Goal: Transaction & Acquisition: Purchase product/service

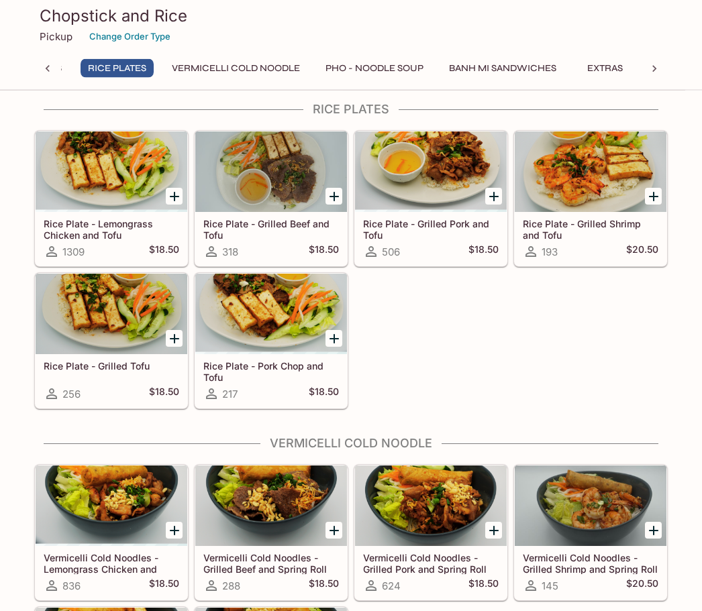
scroll to position [871, 0]
click at [331, 337] on icon "Add Rice Plate - Pork Chop and Tofu" at bounding box center [334, 339] width 16 height 16
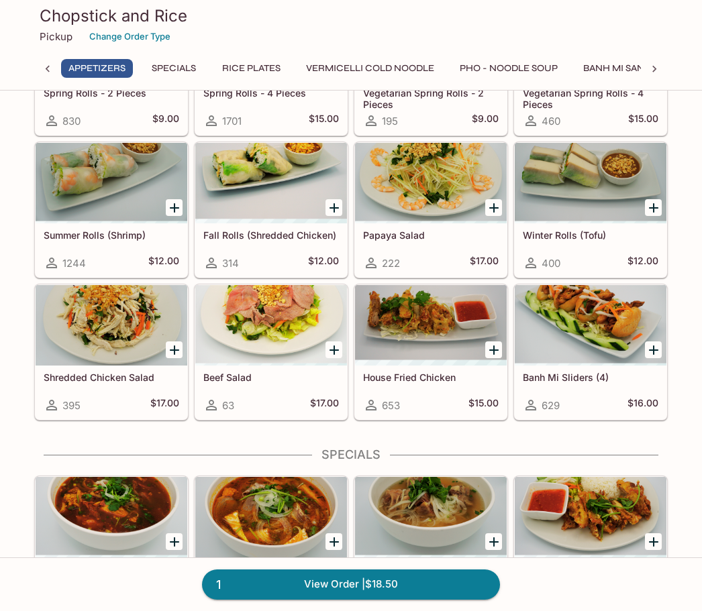
scroll to position [186, 0]
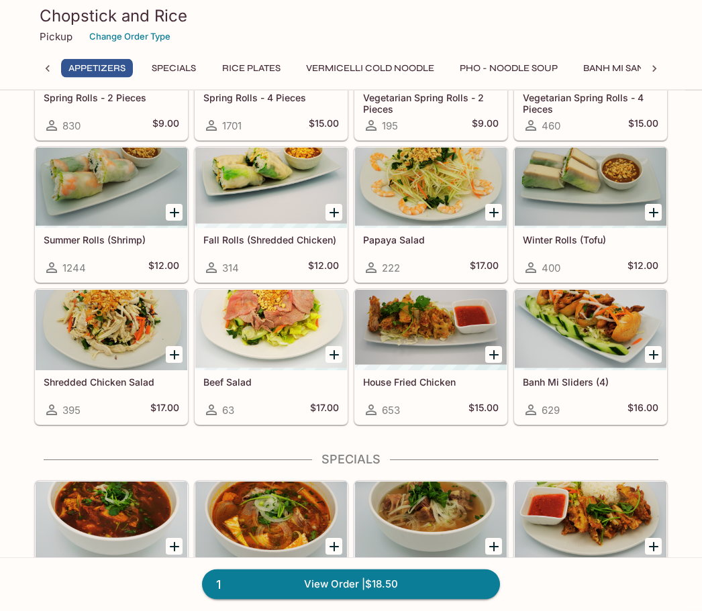
click at [171, 351] on icon "Add Shredded Chicken Salad" at bounding box center [174, 355] width 16 height 16
click at [174, 205] on icon "Add Summer Rolls (Shrimp)" at bounding box center [174, 213] width 16 height 16
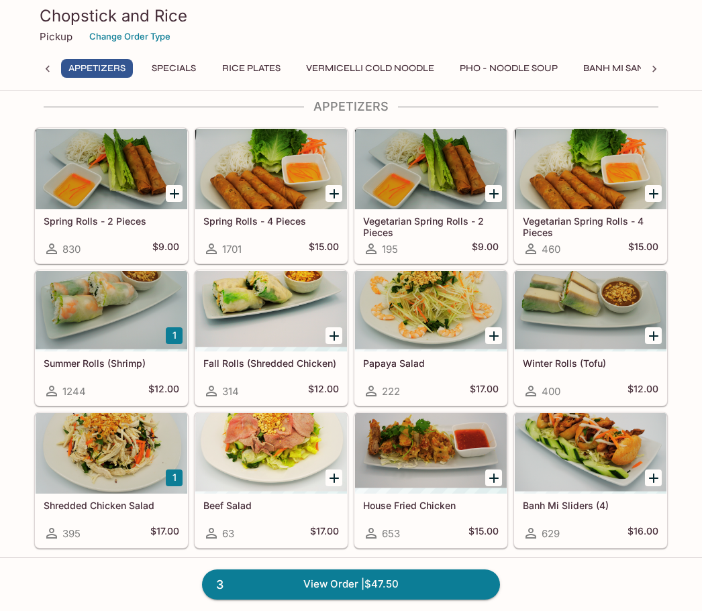
scroll to position [57, 0]
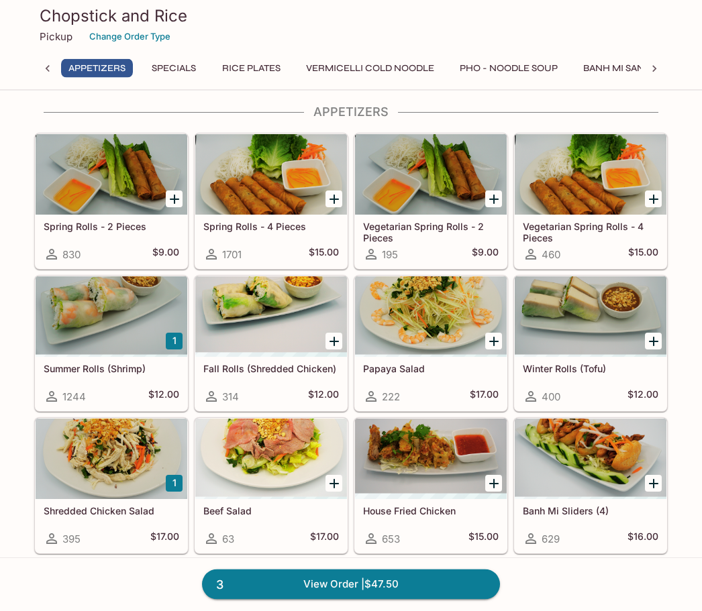
click at [174, 201] on icon "Add Spring Rolls - 2 Pieces" at bounding box center [174, 199] width 9 height 9
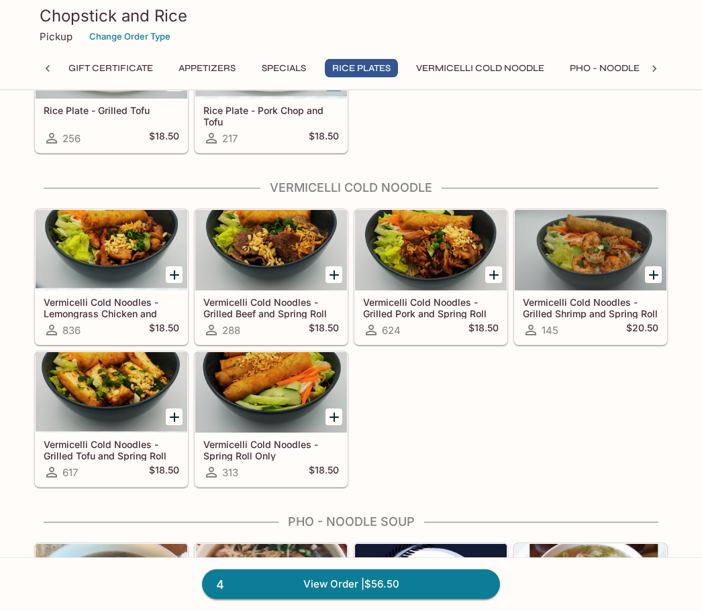
scroll to position [1127, 0]
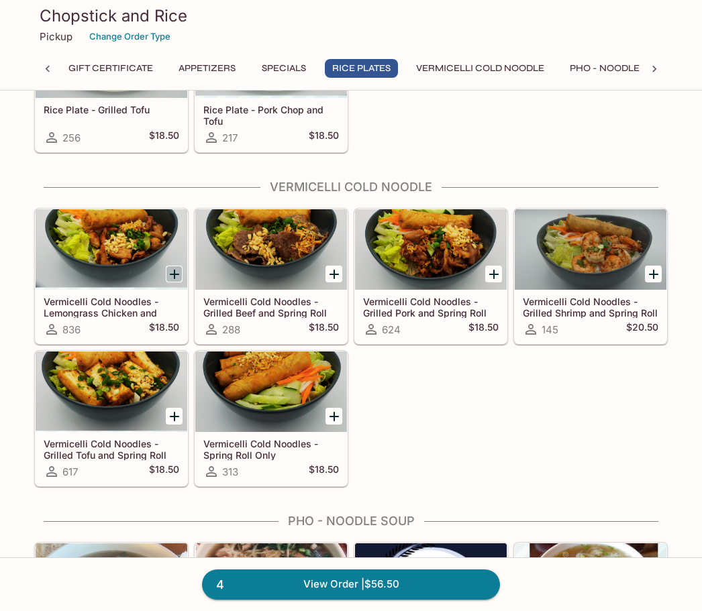
click at [170, 274] on icon "Add Vermicelli Cold Noodles - Lemongrass Chicken and Spring Roll" at bounding box center [174, 274] width 9 height 9
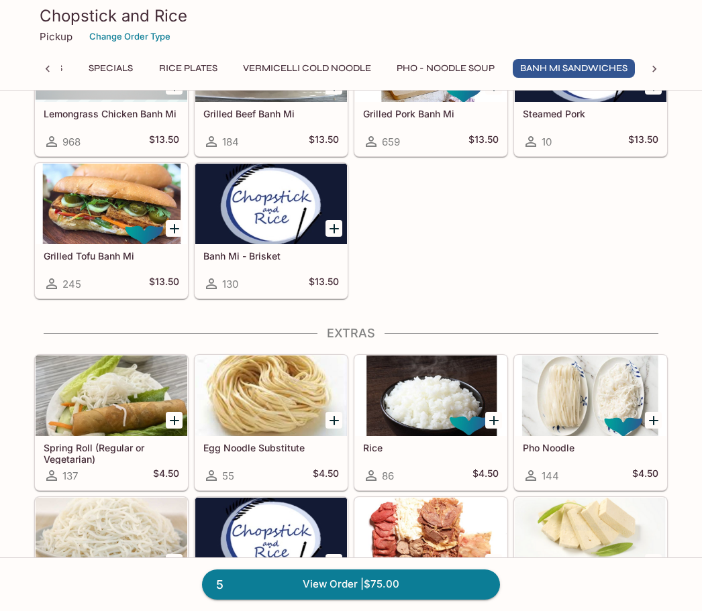
scroll to position [2419, 0]
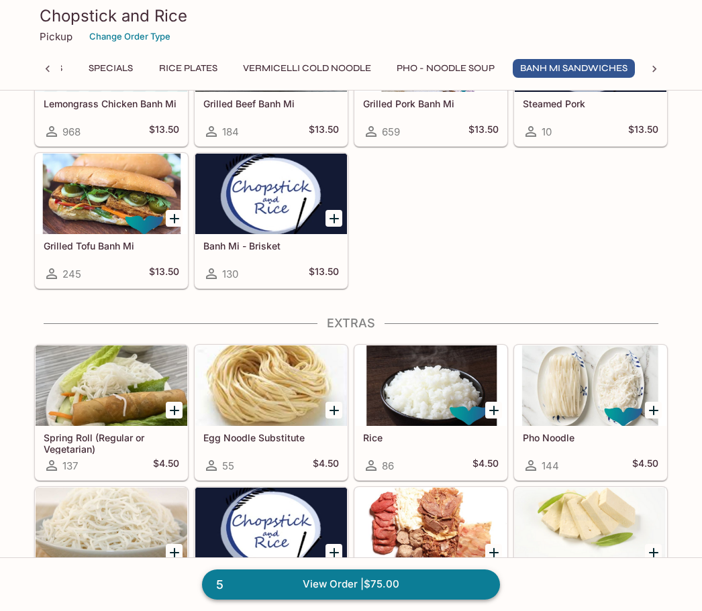
click at [311, 599] on link "5 View Order | $75.00" at bounding box center [351, 584] width 298 height 30
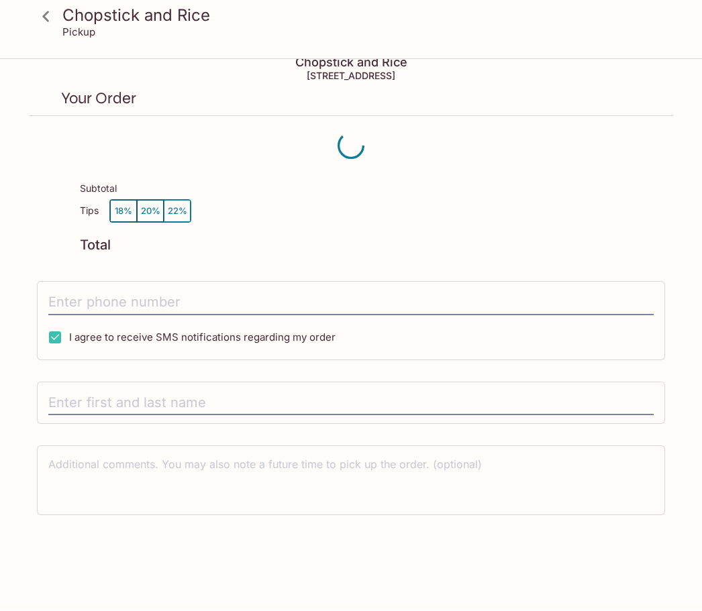
scroll to position [16, 0]
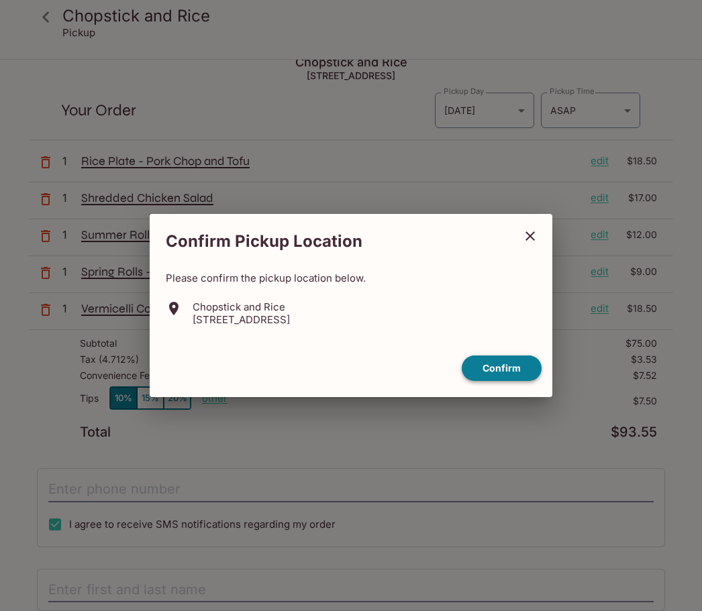
click at [502, 382] on button "Confirm" at bounding box center [501, 368] width 80 height 26
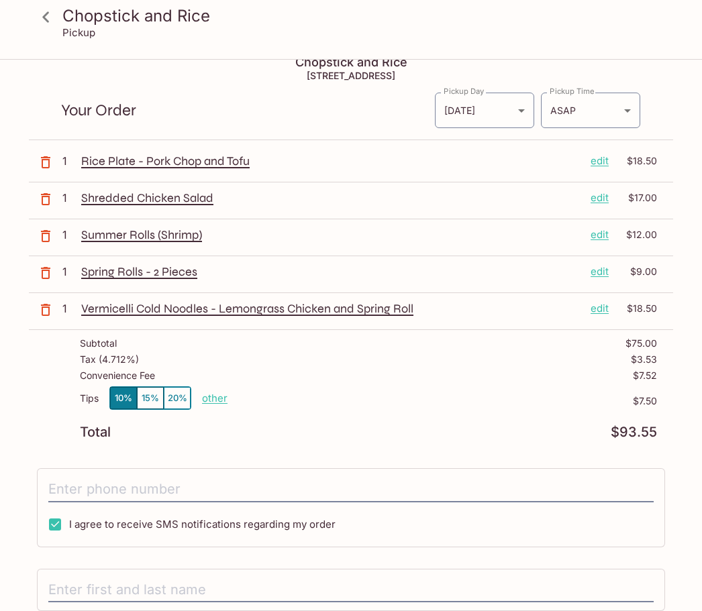
click at [179, 402] on button "20%" at bounding box center [177, 398] width 27 height 22
click at [74, 496] on input "tel" at bounding box center [350, 489] width 605 height 25
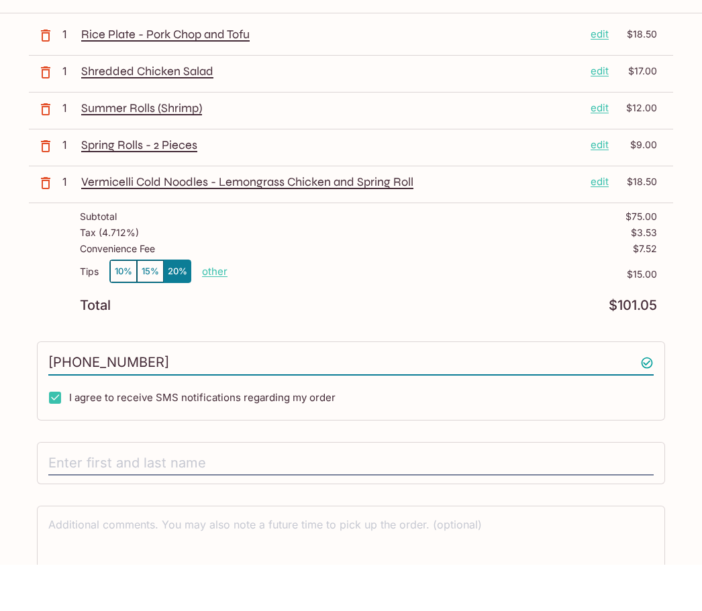
scroll to position [113, 0]
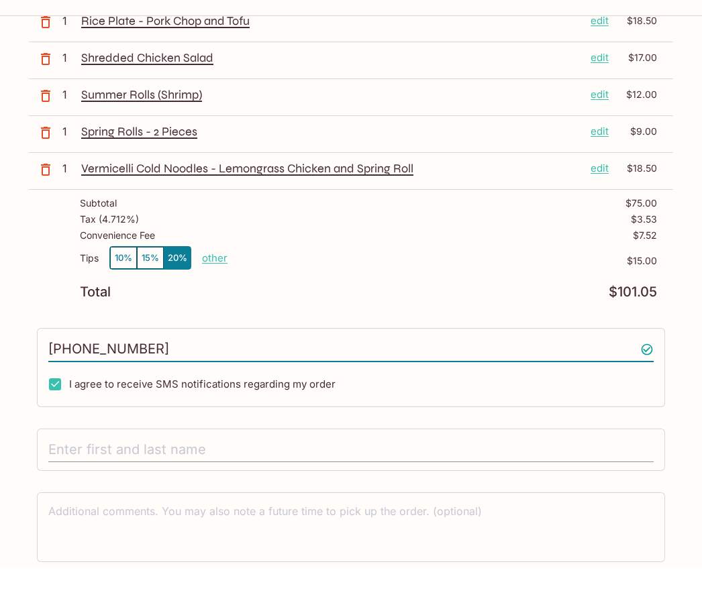
type input "[PHONE_NUMBER]"
click at [123, 481] on input "text" at bounding box center [350, 493] width 605 height 25
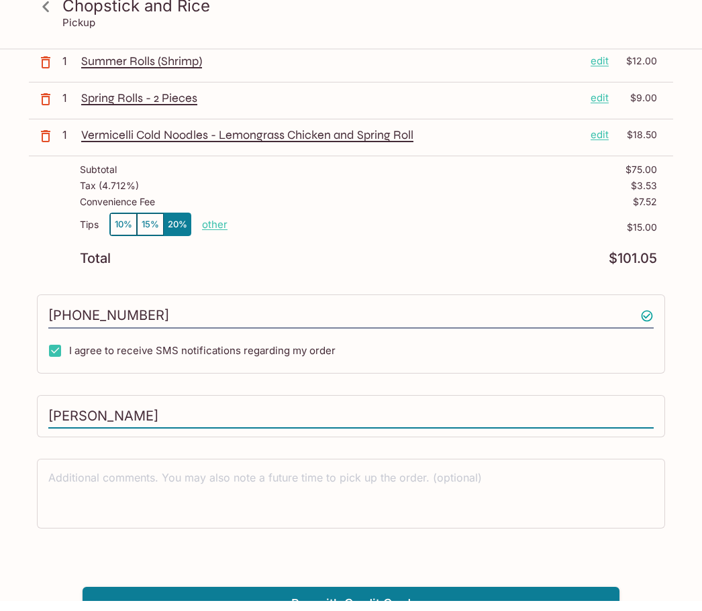
scroll to position [199, 0]
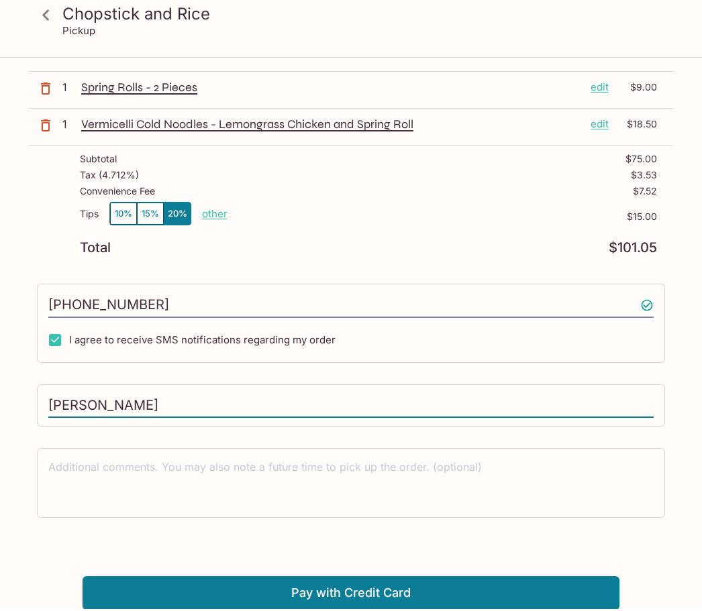
type input "[PERSON_NAME]"
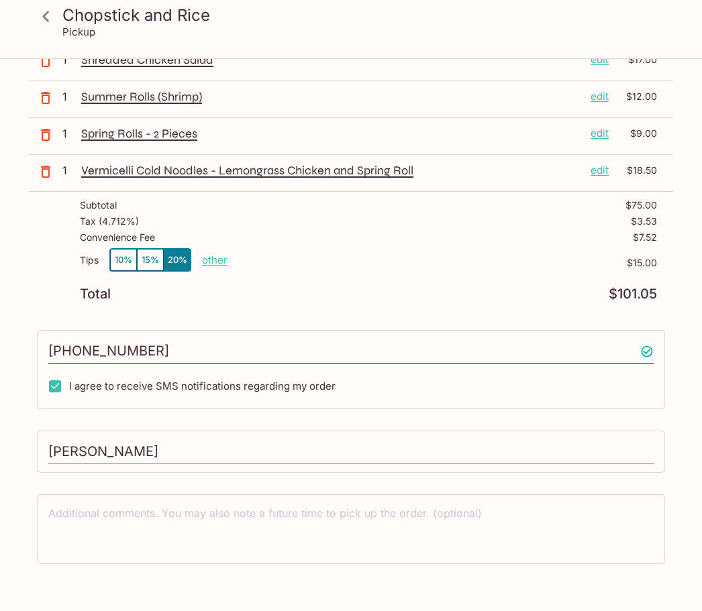
scroll to position [0, 0]
